Goal: Information Seeking & Learning: Find specific fact

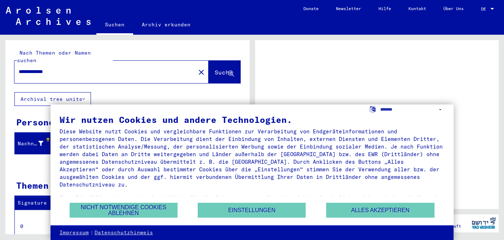
click at [369, 104] on div "**********" at bounding box center [407, 109] width 76 height 10
click at [381, 104] on select "**********" at bounding box center [413, 109] width 65 height 10
select select "*****"
click at [381, 104] on select "**********" at bounding box center [413, 109] width 65 height 10
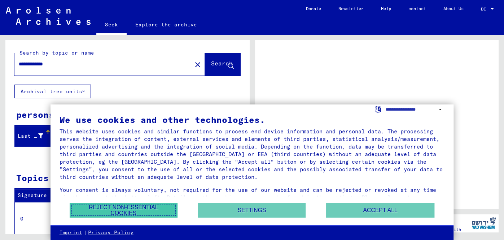
click at [125, 205] on font "Reject non-essential cookies" at bounding box center [123, 210] width 69 height 12
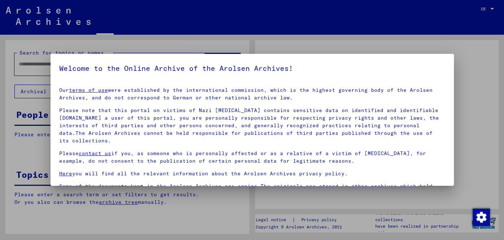
type input "**********"
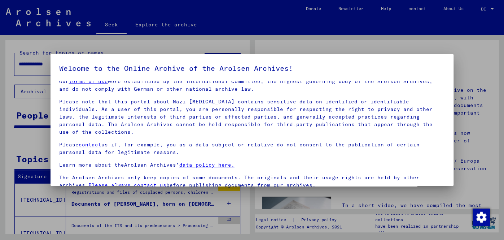
scroll to position [60, 0]
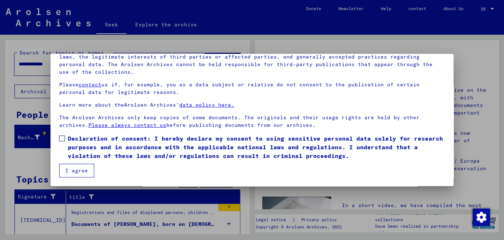
click at [0, 140] on div at bounding box center [252, 120] width 504 height 240
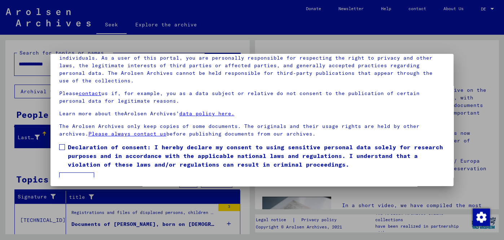
scroll to position [0, 0]
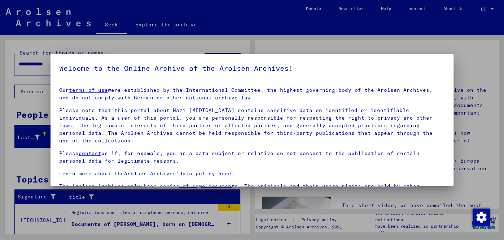
click at [3, 140] on div at bounding box center [252, 120] width 504 height 240
click at [9, 140] on div at bounding box center [252, 120] width 504 height 240
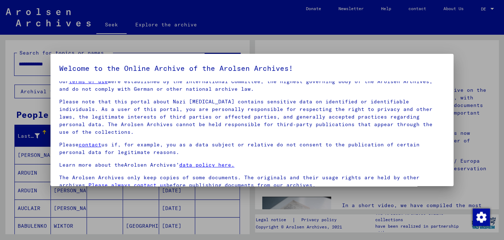
click at [487, 108] on div at bounding box center [252, 120] width 504 height 240
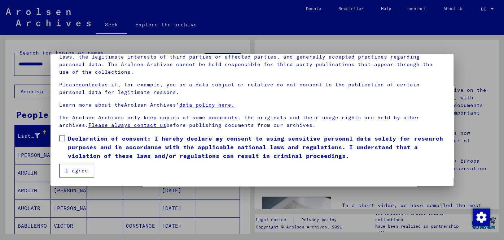
click at [61, 140] on span at bounding box center [62, 138] width 6 height 6
click at [77, 171] on font "I agree" at bounding box center [76, 170] width 23 height 6
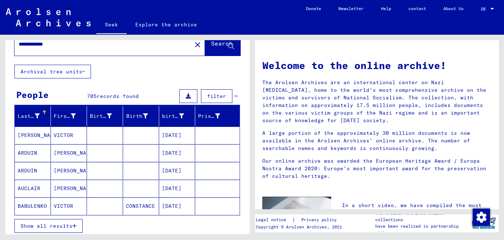
scroll to position [19, 0]
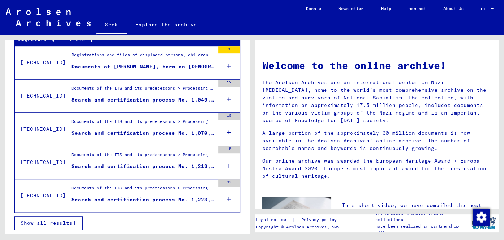
scroll to position [190, 0]
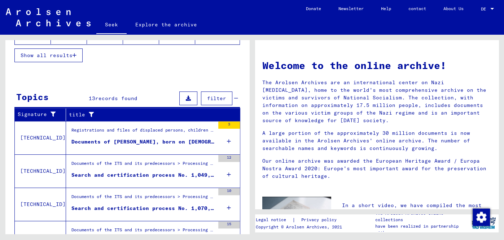
click at [208, 101] on font "filter" at bounding box center [216, 98] width 19 height 6
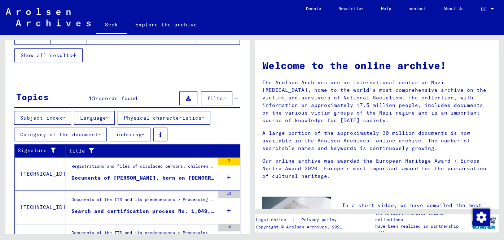
click at [92, 121] on font "Language" at bounding box center [93, 117] width 26 height 6
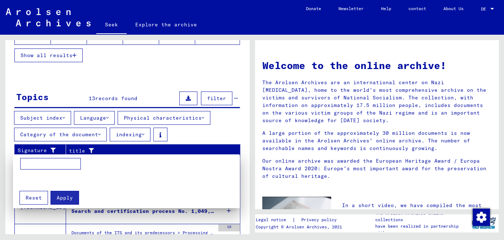
click at [42, 167] on input at bounding box center [50, 164] width 61 height 12
type input "******"
click at [68, 208] on div at bounding box center [252, 120] width 504 height 240
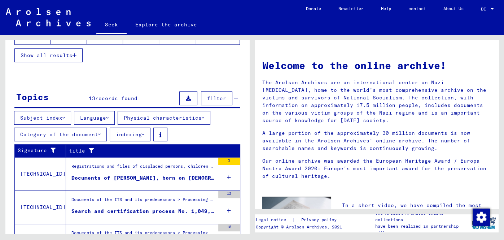
click at [106, 121] on font "Language" at bounding box center [93, 117] width 26 height 6
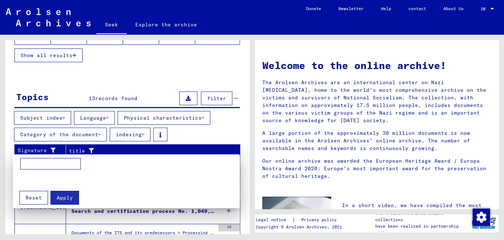
click at [68, 163] on input at bounding box center [50, 164] width 61 height 12
type input "******"
click at [65, 195] on font "Apply" at bounding box center [65, 197] width 16 height 6
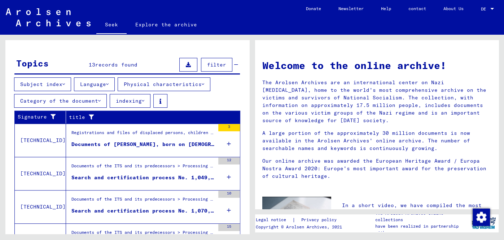
scroll to position [234, 0]
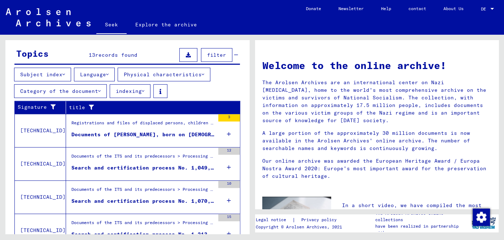
click at [156, 138] on font "Documents of [PERSON_NAME], born on [DEMOGRAPHIC_DATA], born in [GEOGRAPHIC_DAT…" at bounding box center [232, 134] width 322 height 6
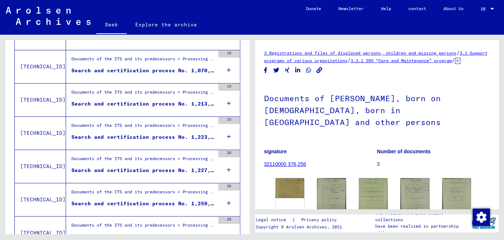
click at [359, 127] on font "Documents of [PERSON_NAME], born on [DEMOGRAPHIC_DATA], born in [GEOGRAPHIC_DAT…" at bounding box center [352, 110] width 177 height 34
click at [413, 115] on font "Documents of [PERSON_NAME], born on [DEMOGRAPHIC_DATA], born in [GEOGRAPHIC_DAT…" at bounding box center [352, 110] width 177 height 34
click at [337, 124] on font "Documents of [PERSON_NAME], born on [DEMOGRAPHIC_DATA], born in [GEOGRAPHIC_DAT…" at bounding box center [352, 110] width 177 height 34
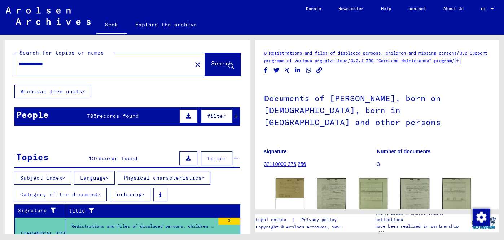
click at [40, 68] on input "**********" at bounding box center [103, 64] width 169 height 8
type input "**********"
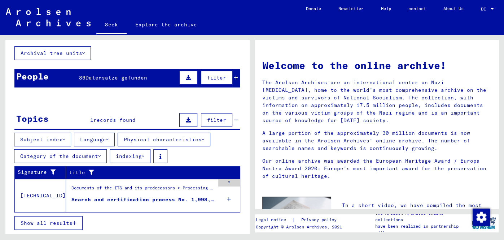
scroll to position [57, 0]
click at [135, 203] on font "Search and certification process No. 1,998,559 for [GEOGRAPHIC_DATA], [PERSON_N…" at bounding box center [236, 199] width 331 height 6
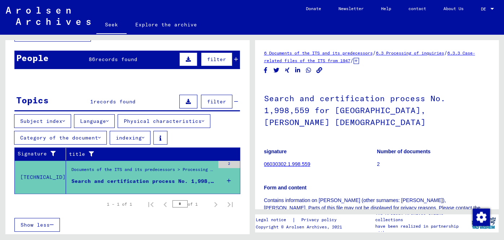
scroll to position [70, 0]
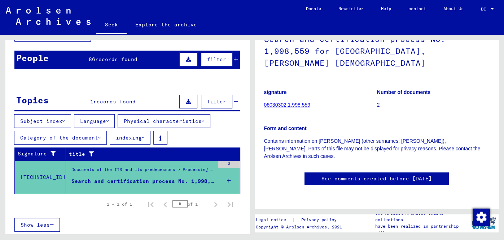
click at [290, 102] on font "06030302.1.998.559" at bounding box center [287, 105] width 46 height 6
click at [289, 102] on font "06030302.1.998.559" at bounding box center [287, 105] width 46 height 6
click at [287, 104] on font "06030302.1.998.559" at bounding box center [287, 105] width 46 height 6
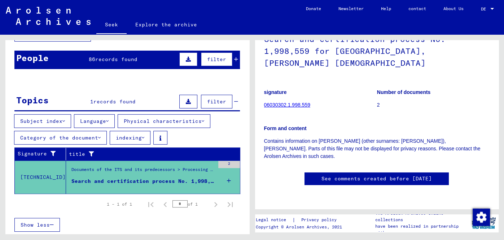
scroll to position [185, 0]
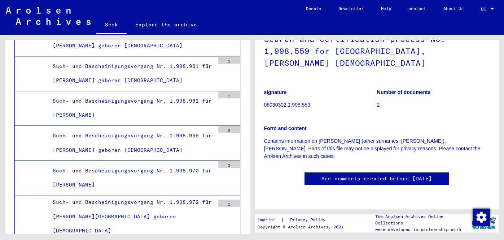
scroll to position [81, 0]
click at [302, 101] on p "06030302.1.998.559" at bounding box center [320, 105] width 113 height 8
click at [300, 105] on font "06030302.1.998.559" at bounding box center [287, 105] width 46 height 6
click at [356, 137] on p "Contains information on [PERSON_NAME] (other surnames: [PERSON_NAME]), [PERSON_…" at bounding box center [377, 148] width 226 height 23
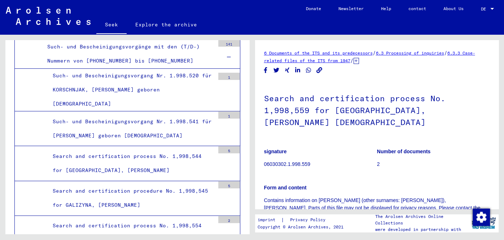
scroll to position [14969, 0]
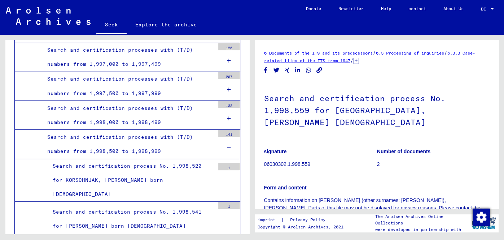
click at [31, 21] on img at bounding box center [48, 16] width 85 height 18
click at [0, 125] on div "Archive tree of the Arolsen Archives 0 - Globale Findmittel 1 - Inhaftierungsdo…" at bounding box center [126, 134] width 252 height 199
